Goal: Task Accomplishment & Management: Use online tool/utility

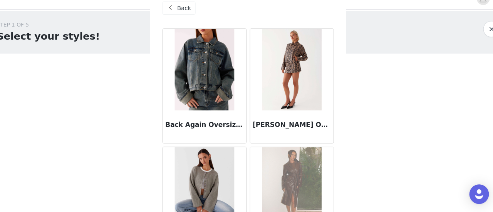
scroll to position [809, 0]
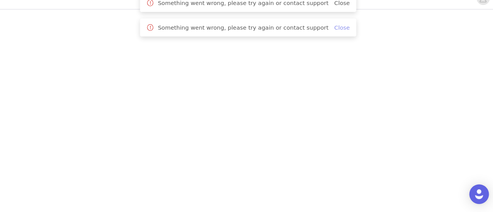
click at [328, 39] on link "Close" at bounding box center [335, 38] width 15 height 6
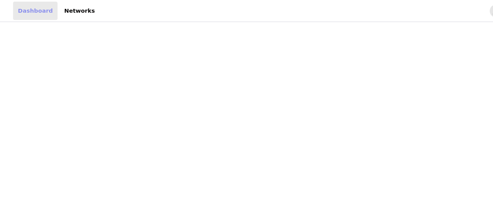
drag, startPoint x: 0, startPoint y: 0, endPoint x: 16, endPoint y: 11, distance: 19.7
click at [16, 11] on link "Dashboard" at bounding box center [33, 10] width 42 height 17
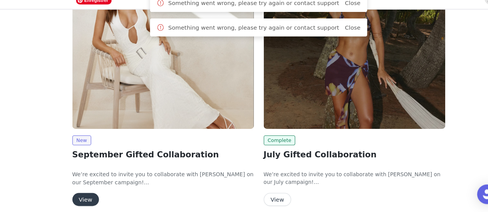
scroll to position [118, 0]
click at [168, 128] on img at bounding box center [153, 69] width 171 height 128
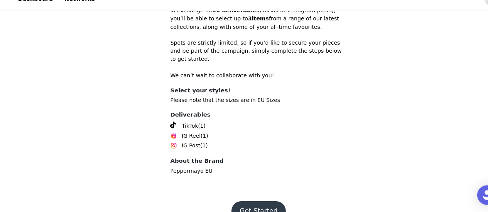
scroll to position [300, 0]
click at [252, 207] on button "Get Started" at bounding box center [243, 210] width 51 height 19
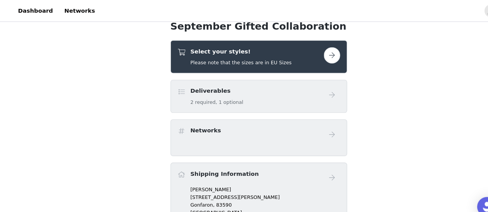
scroll to position [223, 0]
click at [237, 47] on h4 "Select your styles!" at bounding box center [228, 49] width 96 height 8
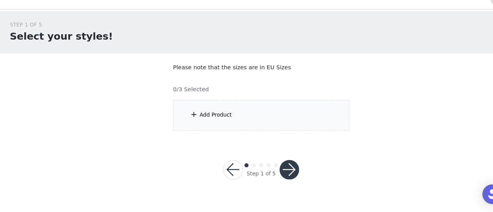
click at [250, 114] on div "Add Product" at bounding box center [246, 120] width 167 height 29
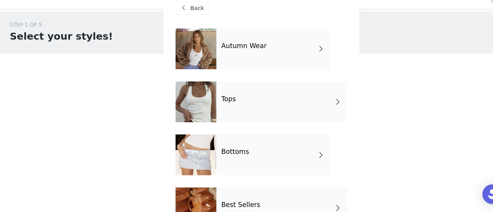
click at [237, 70] on div "Autumn Wear" at bounding box center [257, 58] width 107 height 39
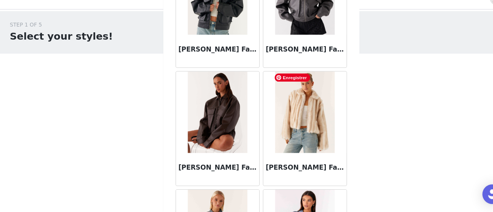
scroll to position [746, 0]
